Goal: Complete application form

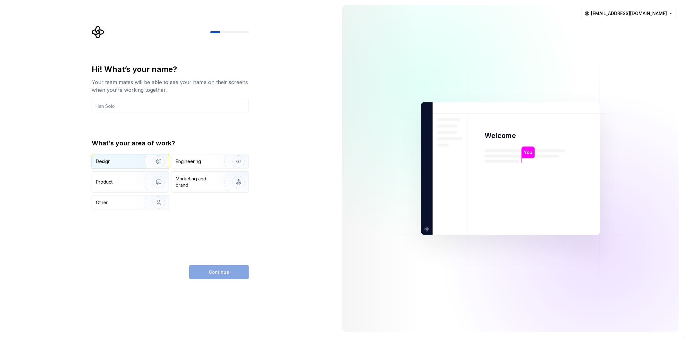
click at [140, 159] on img "button" at bounding box center [154, 161] width 41 height 43
click at [150, 98] on div "Hi! What’s your name? Your team mates will be able to see your name on their sc…" at bounding box center [170, 88] width 157 height 49
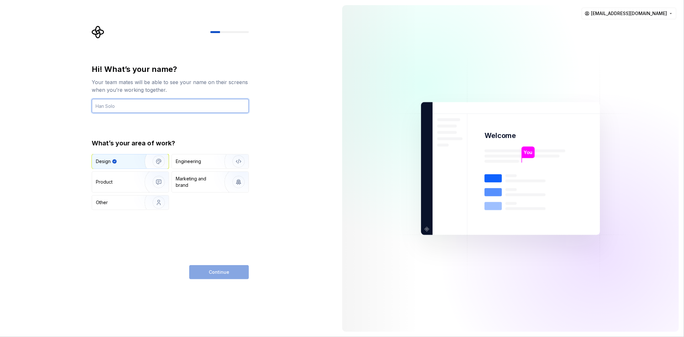
click at [147, 103] on input "text" at bounding box center [170, 106] width 157 height 14
type input "dharma h"
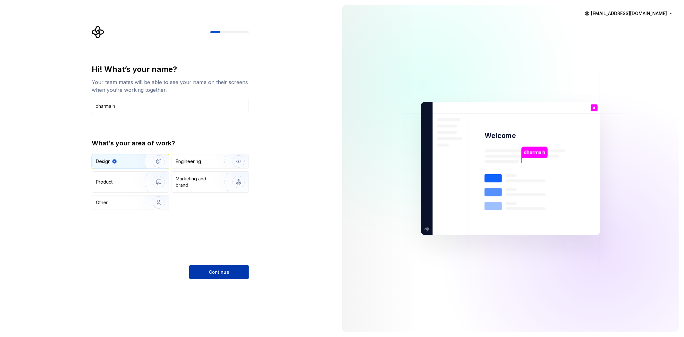
click at [217, 267] on button "Continue" at bounding box center [219, 272] width 60 height 14
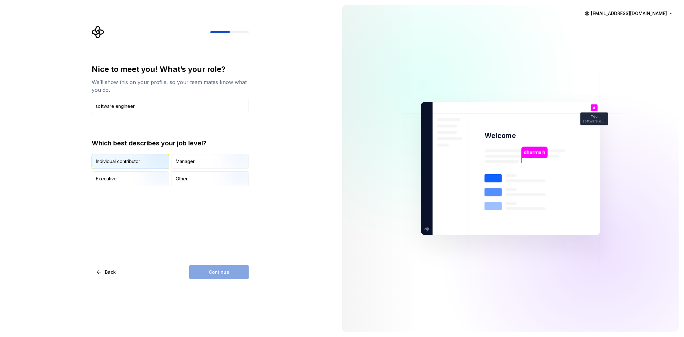
type input "software engineer"
click at [129, 161] on div "Individual contributor" at bounding box center [118, 161] width 44 height 6
click at [222, 269] on span "Continue" at bounding box center [219, 272] width 21 height 6
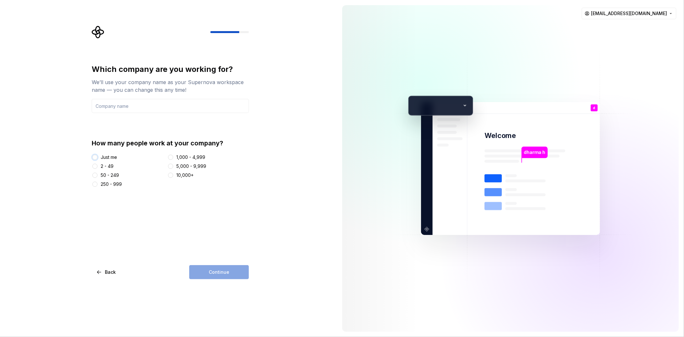
click at [94, 158] on button "Just me" at bounding box center [94, 157] width 5 height 5
click at [142, 104] on input "text" at bounding box center [170, 106] width 157 height 14
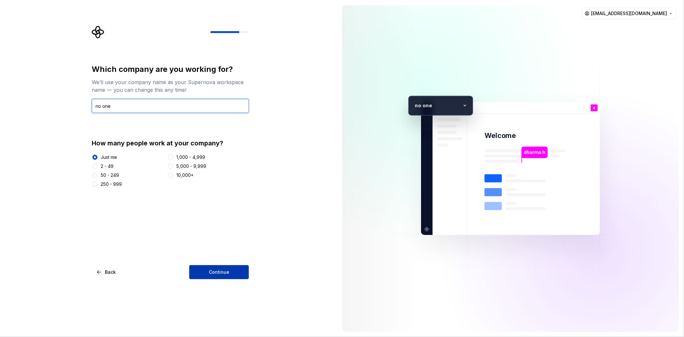
type input "no one"
click at [223, 269] on span "Continue" at bounding box center [219, 272] width 21 height 6
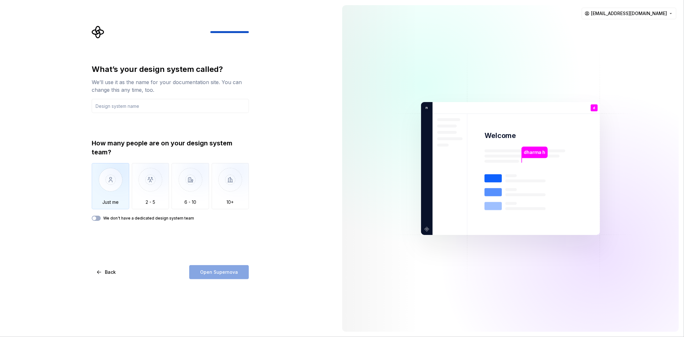
click at [107, 183] on img "button" at bounding box center [111, 184] width 38 height 43
click at [125, 101] on input "text" at bounding box center [170, 106] width 157 height 14
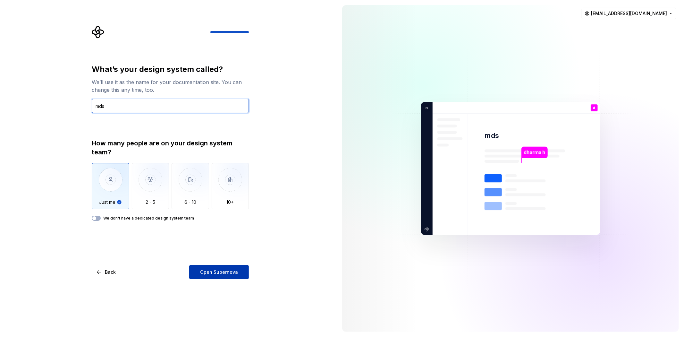
type input "mds"
click at [222, 268] on button "Open Supernova" at bounding box center [219, 272] width 60 height 14
